Goal: Task Accomplishment & Management: Manage account settings

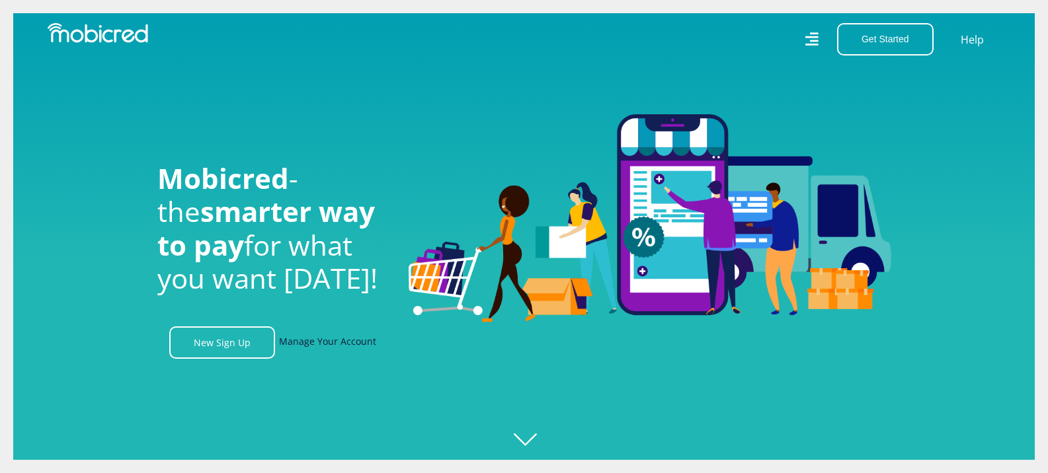
scroll to position [0, 942]
click at [302, 344] on link "Manage Your Account" at bounding box center [327, 343] width 97 height 32
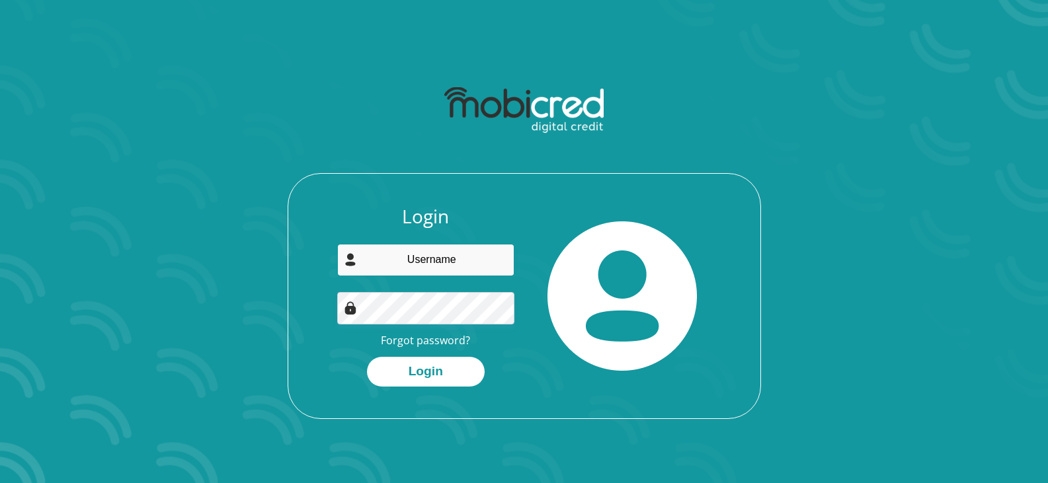
click at [413, 260] on input "email" at bounding box center [425, 260] width 177 height 32
type input "[EMAIL_ADDRESS][DOMAIN_NAME]"
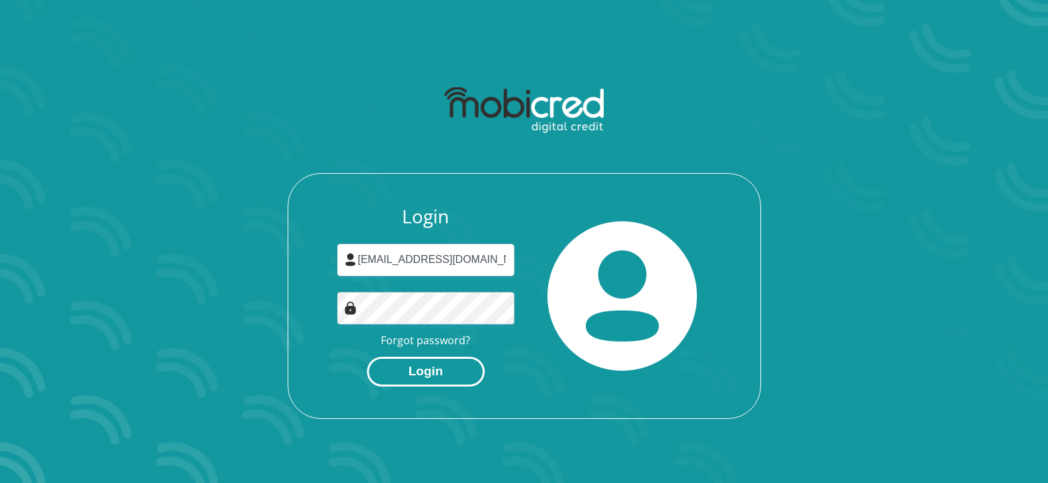
click at [440, 380] on button "Login" at bounding box center [426, 372] width 118 height 30
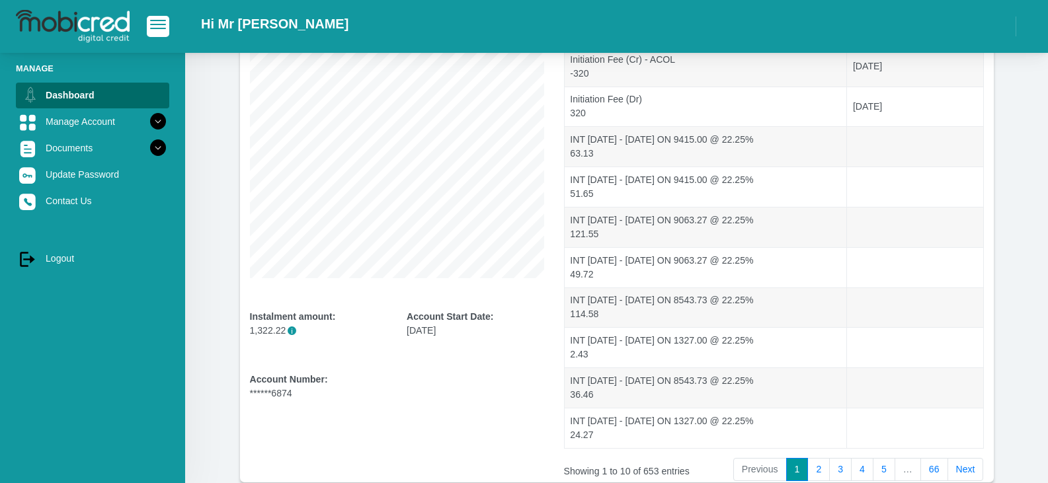
scroll to position [262, 0]
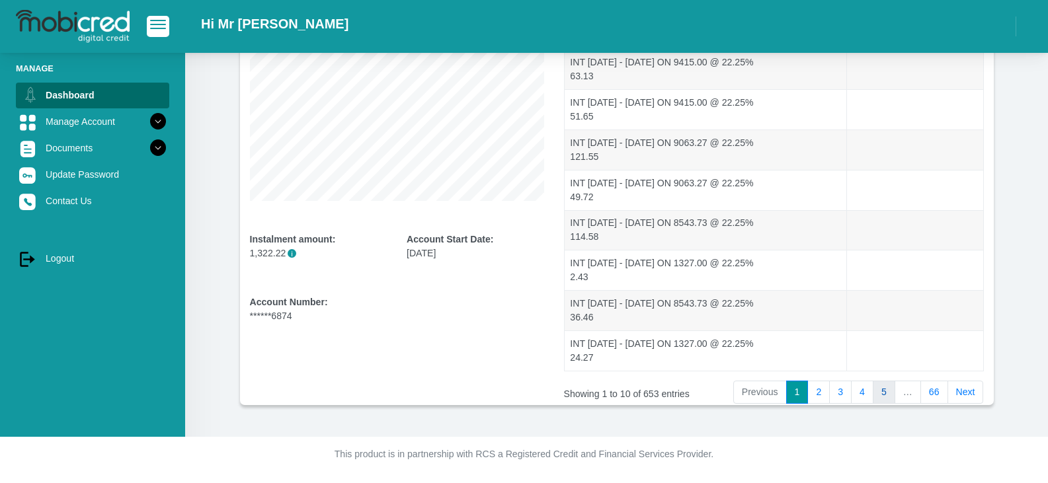
click at [887, 391] on link "5" at bounding box center [884, 393] width 22 height 24
click at [886, 387] on link "6" at bounding box center [884, 393] width 22 height 24
click at [886, 392] on link "7" at bounding box center [884, 393] width 22 height 24
click at [842, 392] on link "6" at bounding box center [840, 393] width 22 height 24
click at [844, 391] on link "5" at bounding box center [840, 393] width 22 height 24
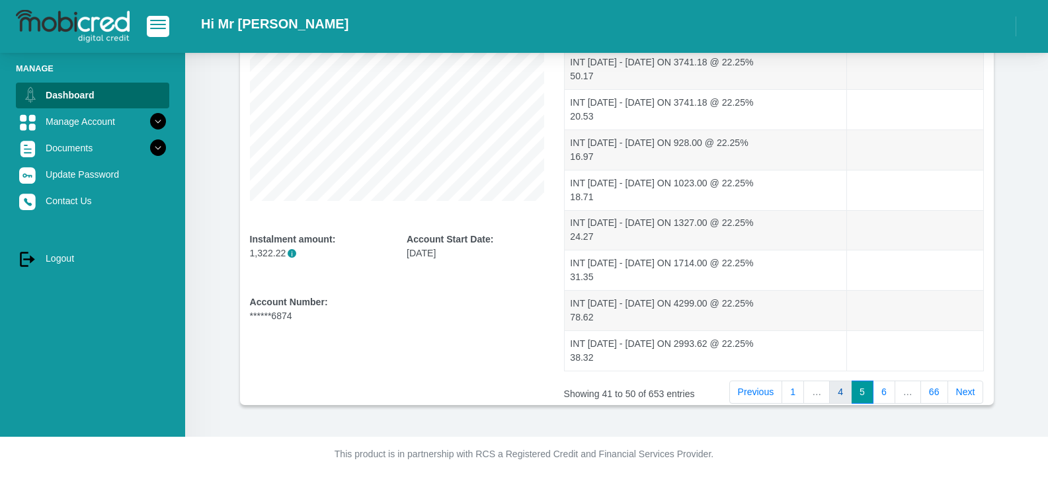
click at [840, 392] on link "4" at bounding box center [840, 393] width 22 height 24
click at [840, 390] on link "3" at bounding box center [840, 393] width 22 height 24
click at [822, 393] on link "2" at bounding box center [818, 393] width 22 height 24
click at [842, 391] on link "3" at bounding box center [840, 393] width 22 height 24
click at [865, 392] on link "4" at bounding box center [862, 393] width 22 height 24
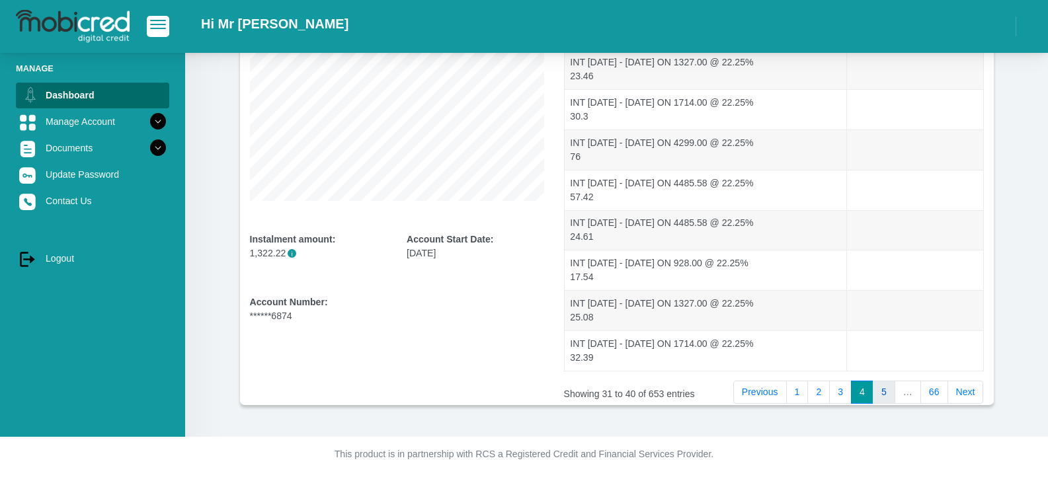
click at [883, 392] on link "5" at bounding box center [884, 393] width 22 height 24
click at [885, 393] on link "6" at bounding box center [884, 393] width 22 height 24
click at [840, 391] on link "5" at bounding box center [840, 393] width 22 height 24
click at [847, 391] on link "4" at bounding box center [840, 393] width 22 height 24
click at [844, 391] on link "3" at bounding box center [840, 393] width 22 height 24
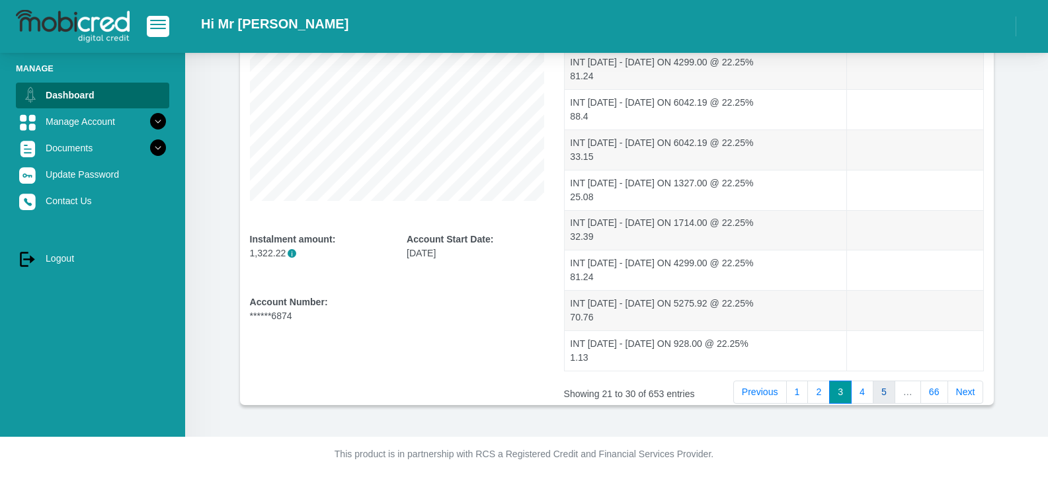
click at [889, 392] on link "5" at bounding box center [884, 393] width 22 height 24
click at [844, 395] on link "4" at bounding box center [840, 393] width 22 height 24
click at [818, 395] on link "2" at bounding box center [818, 393] width 22 height 24
click at [846, 394] on link "3" at bounding box center [840, 393] width 22 height 24
click at [865, 393] on link "4" at bounding box center [862, 393] width 22 height 24
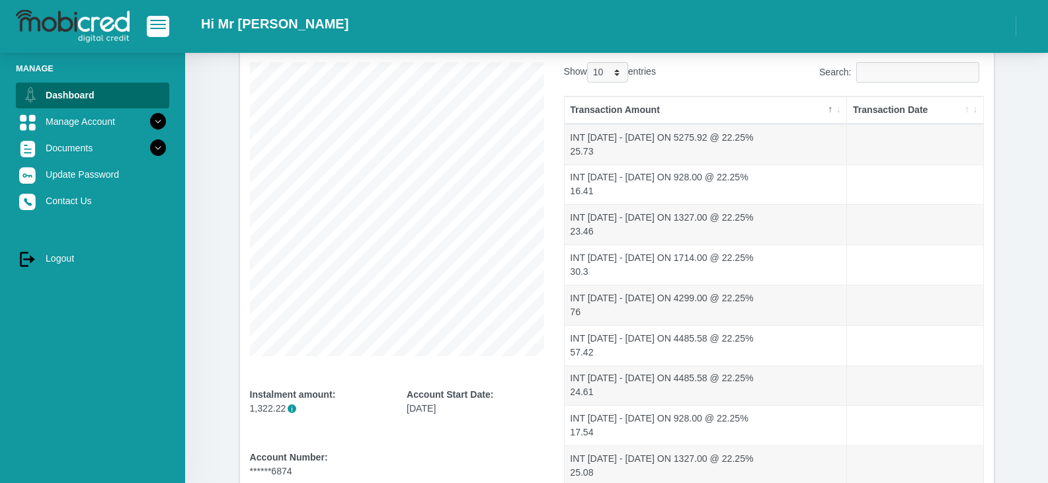
scroll to position [64, 0]
